Goal: Browse casually

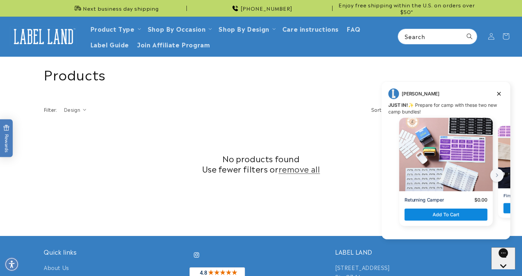
scroll to position [224, 0]
